Goal: Information Seeking & Learning: Learn about a topic

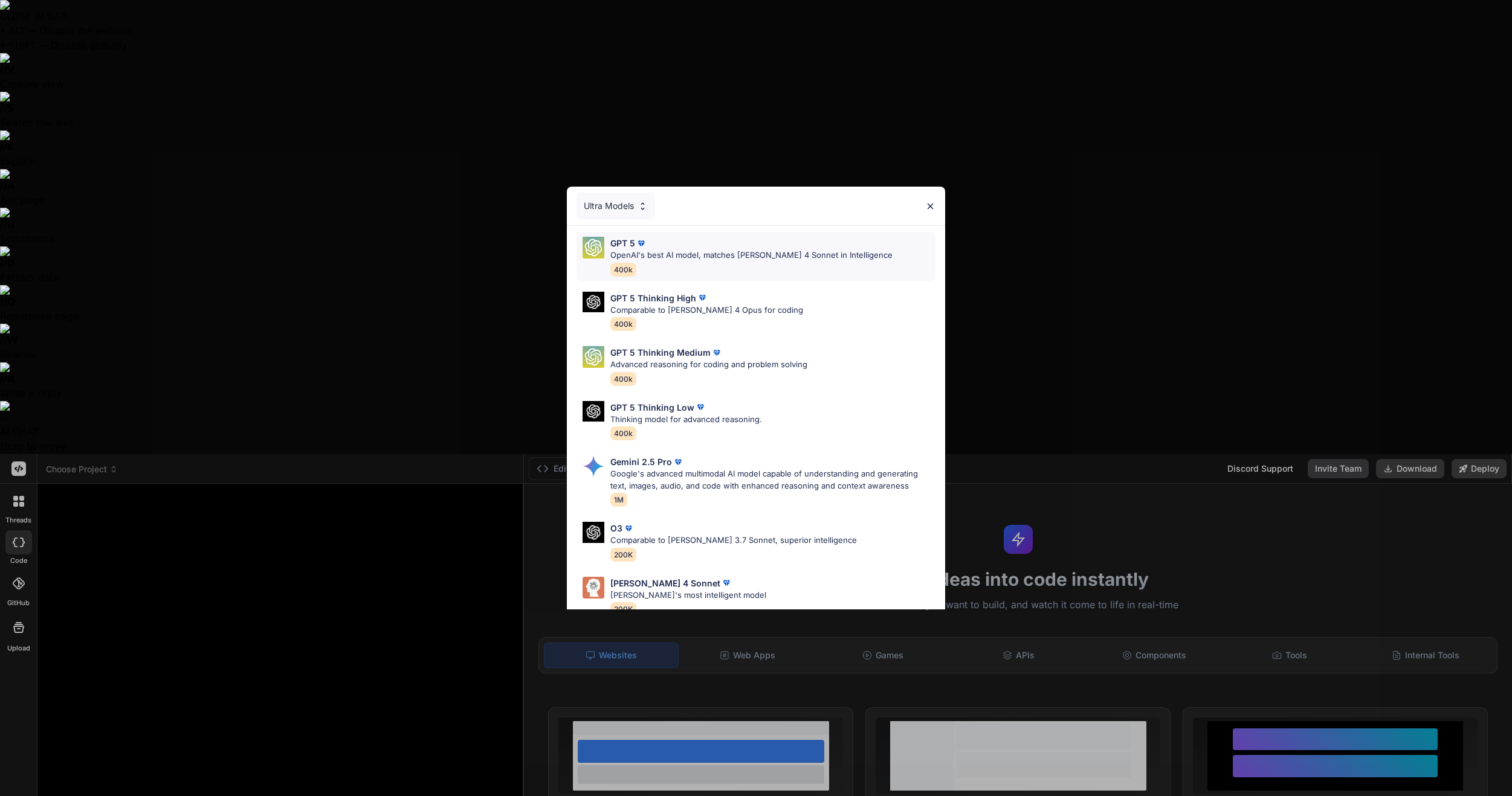
click at [682, 250] on p "OpenAI's best AI model, matches [PERSON_NAME] 4 Sonnet in Intelligence" at bounding box center [752, 256] width 282 height 12
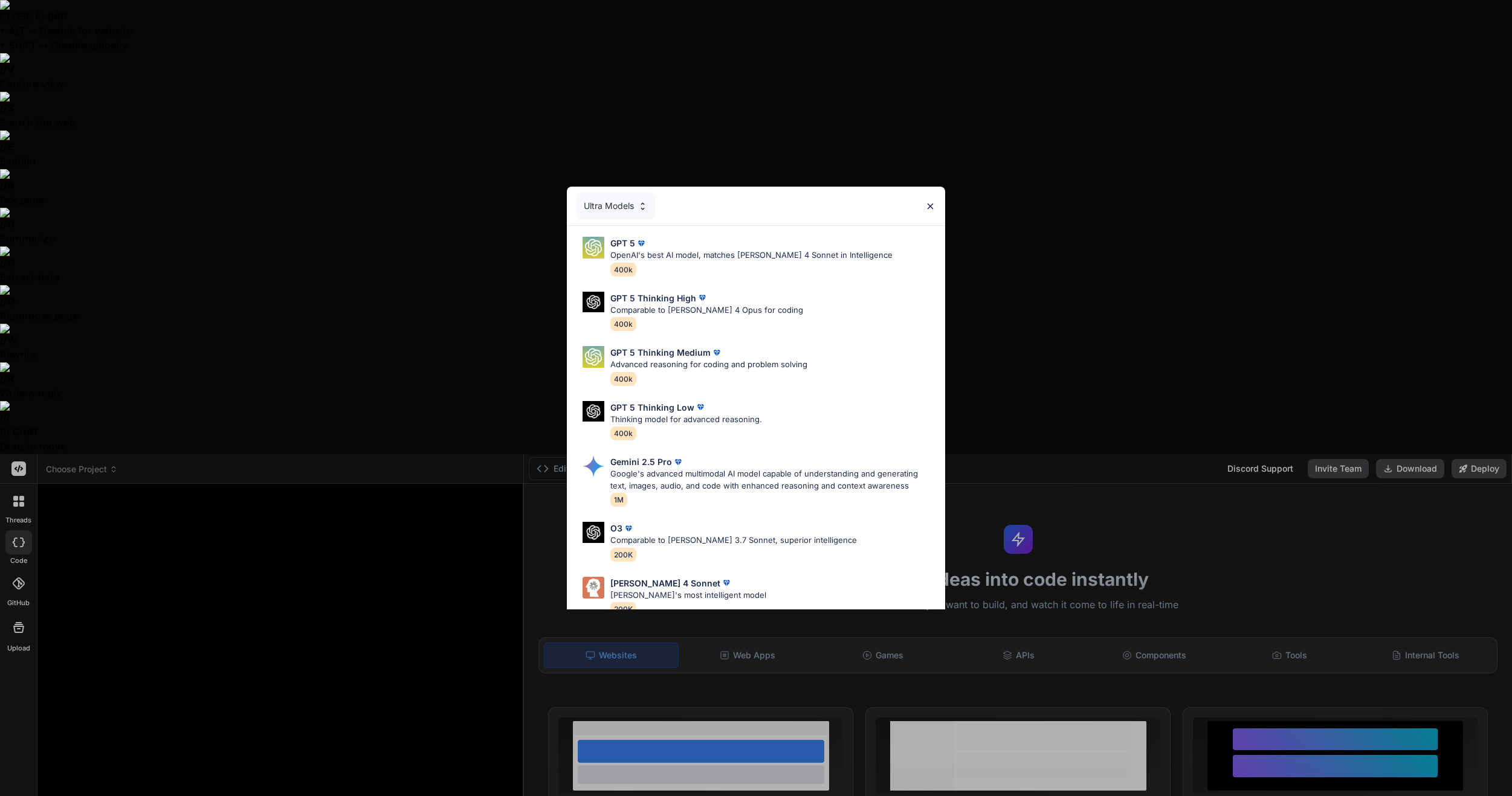
click at [9, 763] on div "Ultra Models GPT 5 OpenAI's best AI model, matches [PERSON_NAME] 4 Sonnet in In…" at bounding box center [756, 398] width 1512 height 796
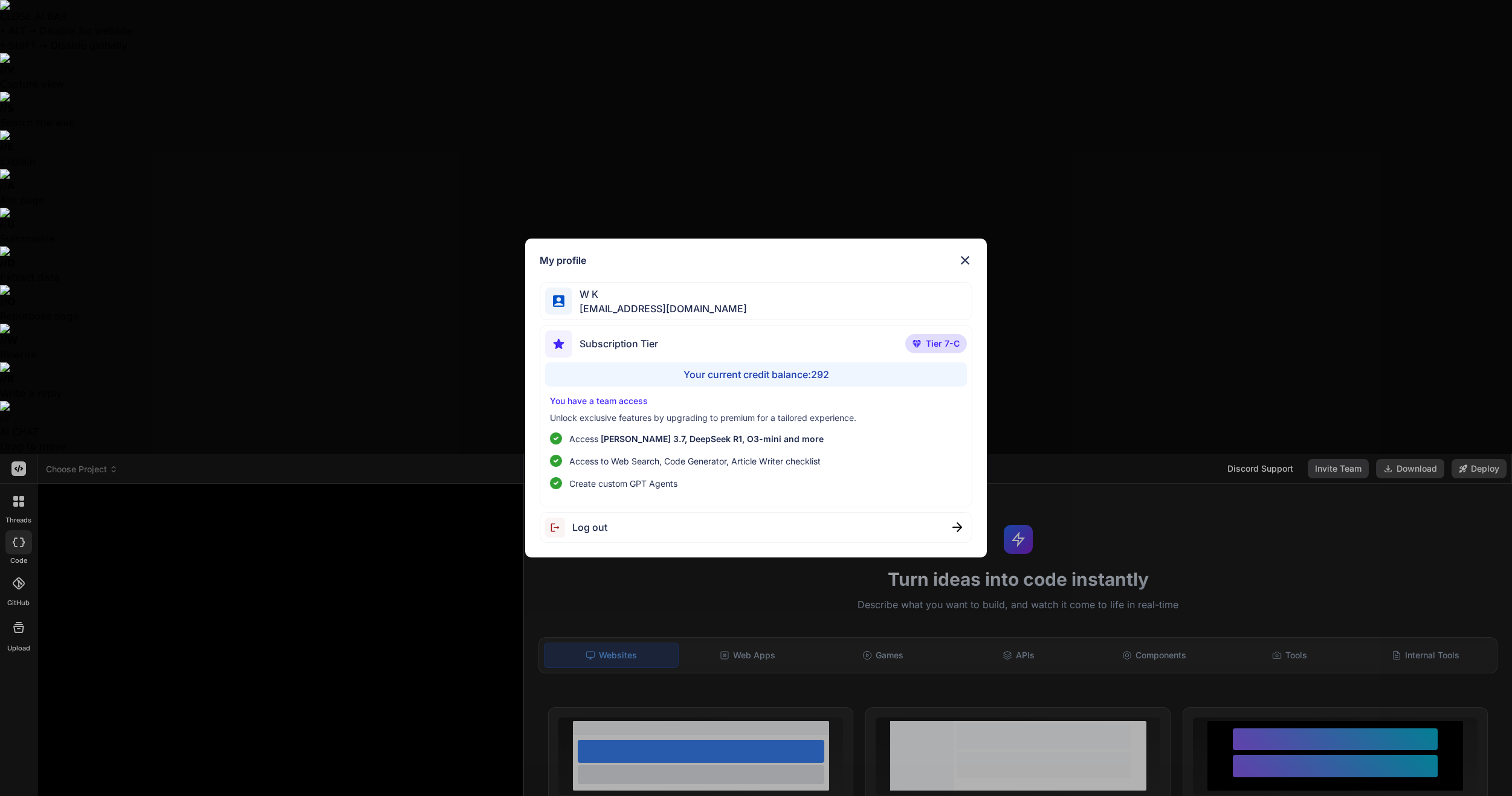
click at [161, 750] on div "My profile W K [EMAIL_ADDRESS][DOMAIN_NAME] Subscription Tier Tier 7-C Your cur…" at bounding box center [756, 398] width 1512 height 796
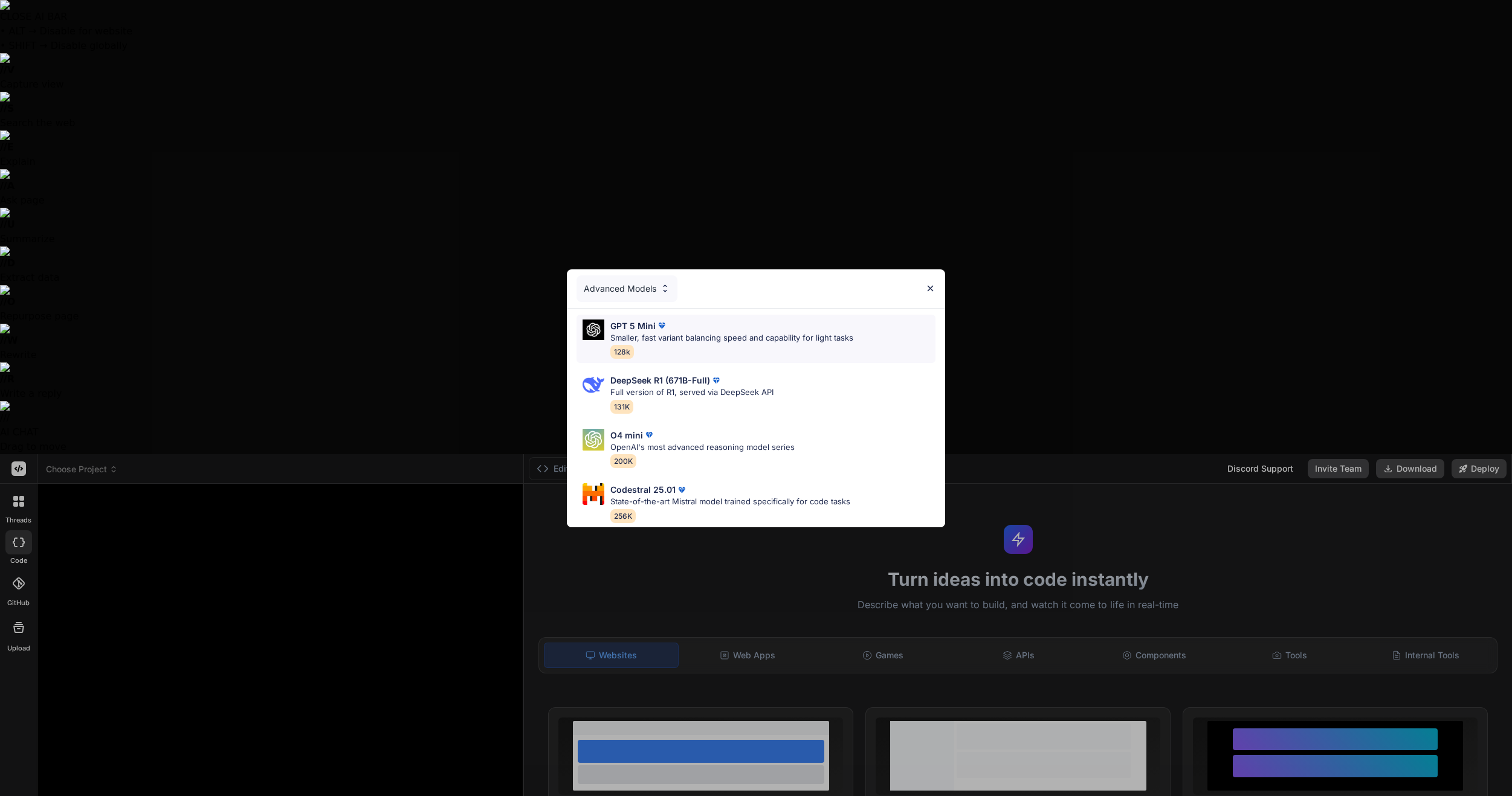
click at [700, 344] on div "GPT 5 Mini Smaller, fast variant balancing speed and capability for light tasks…" at bounding box center [732, 339] width 243 height 39
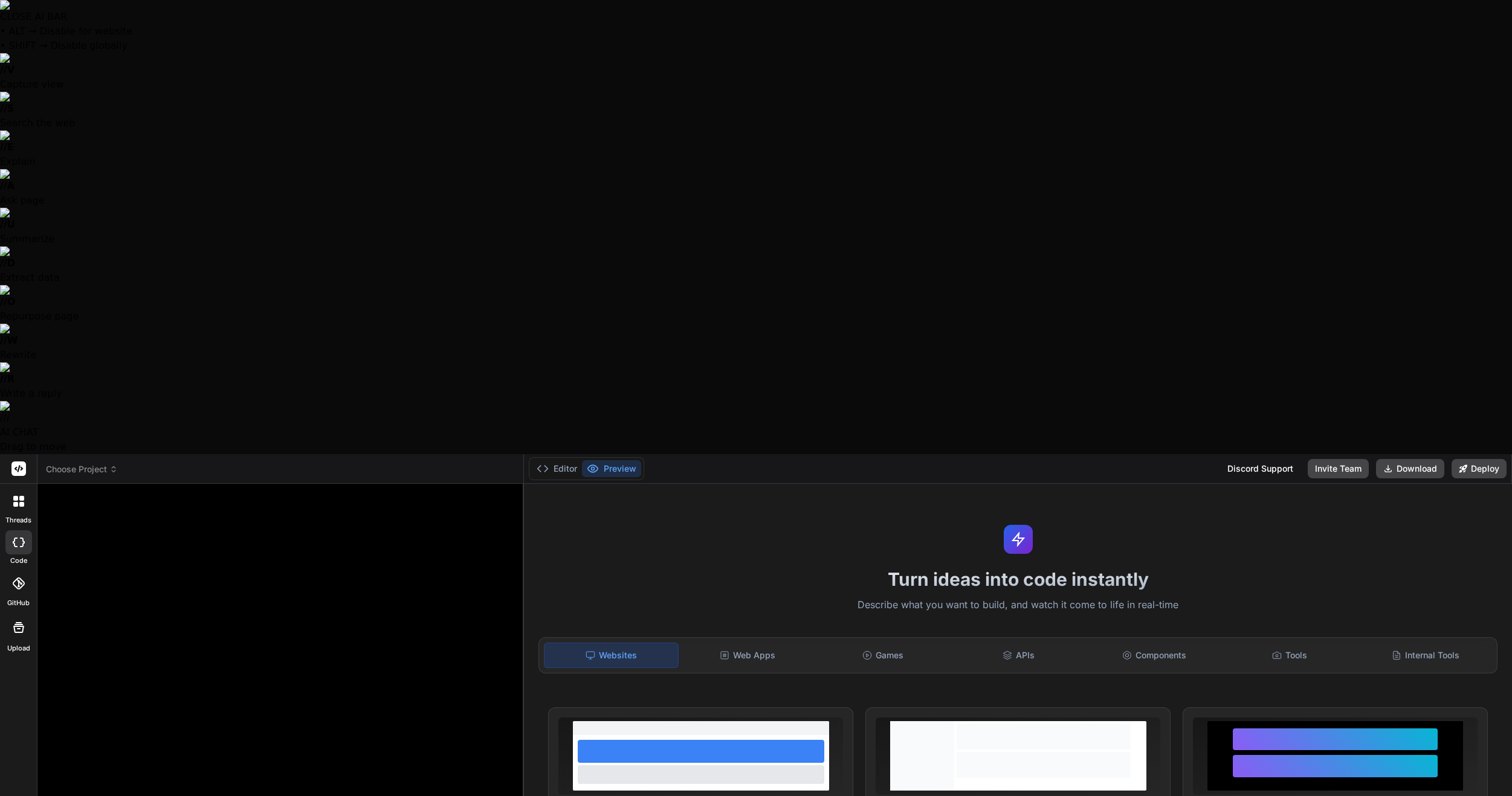
click at [20, 621] on icon at bounding box center [18, 627] width 14 height 14
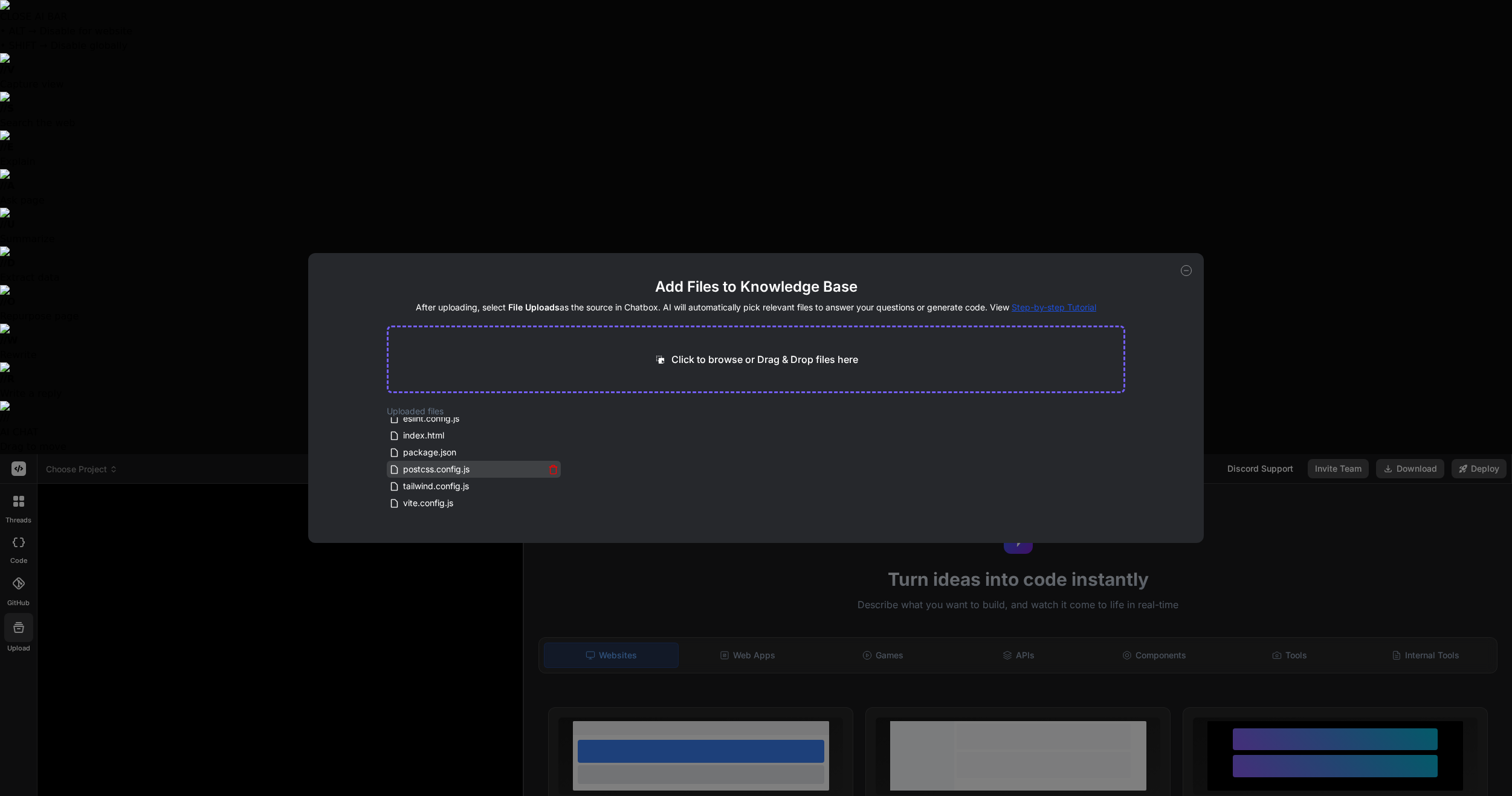
scroll to position [107, 0]
click at [550, 507] on icon at bounding box center [553, 506] width 10 height 10
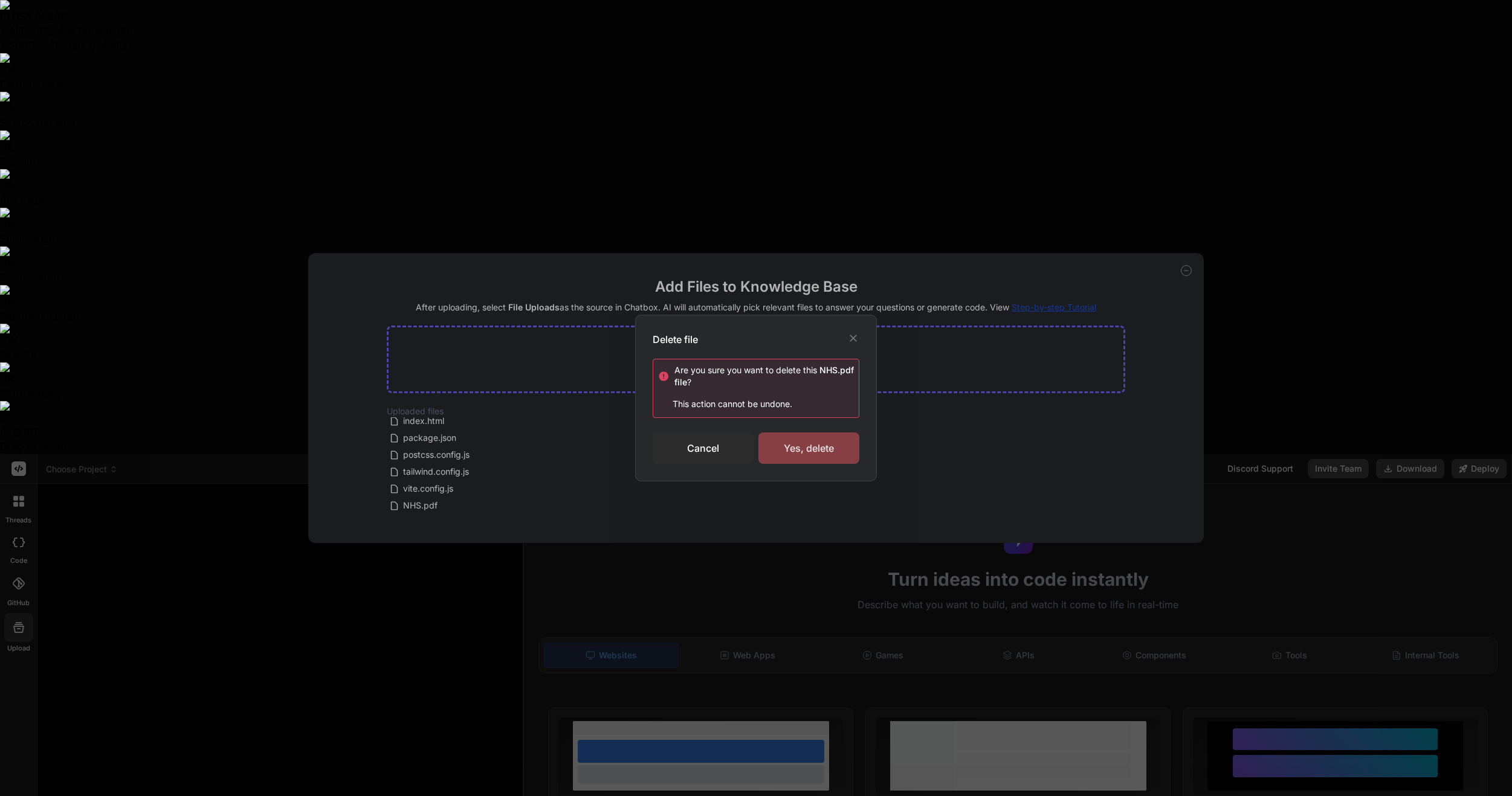
click at [833, 449] on div "Yes, delete" at bounding box center [809, 448] width 101 height 32
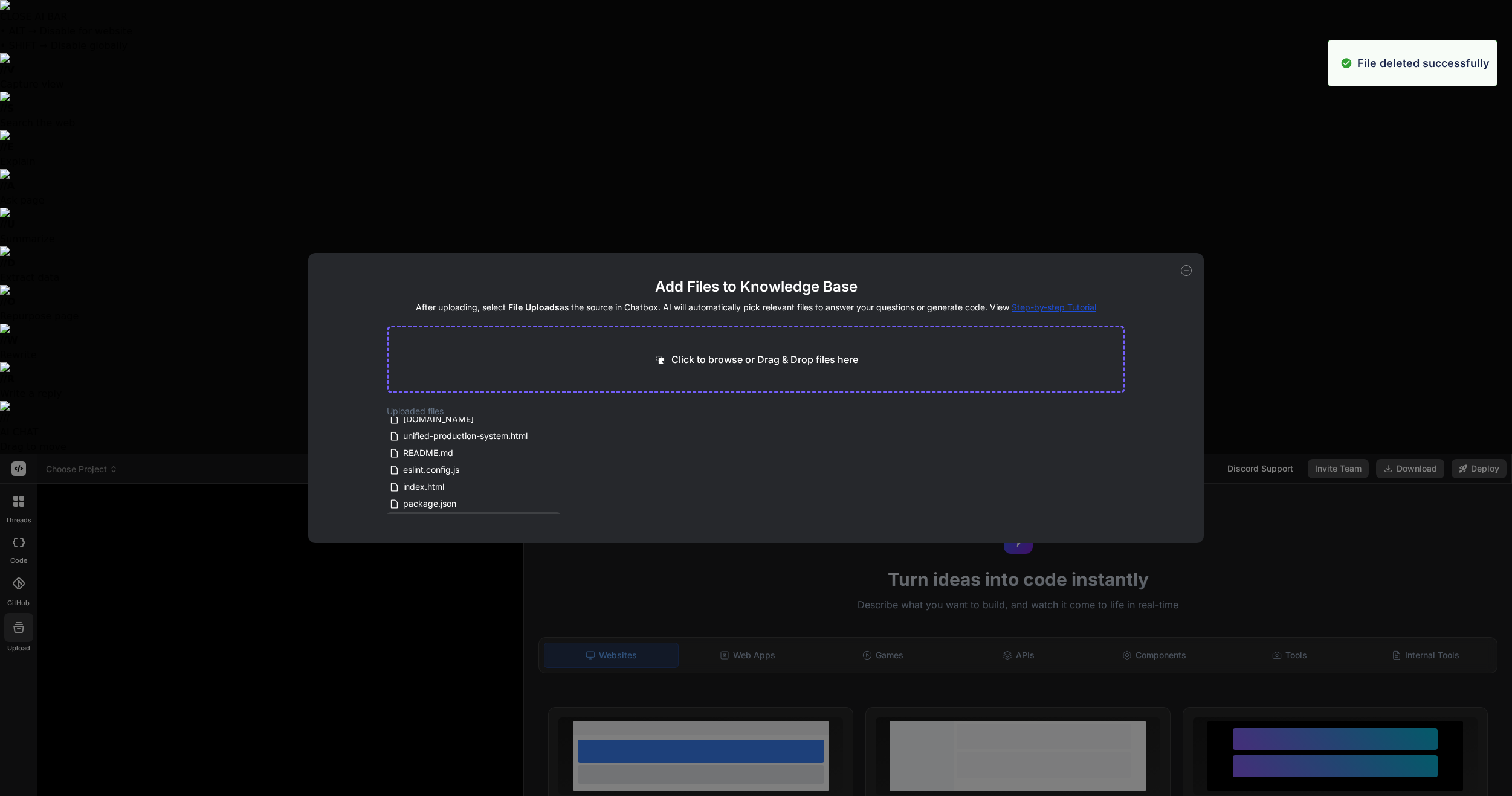
type textarea "x"
